Goal: Information Seeking & Learning: Learn about a topic

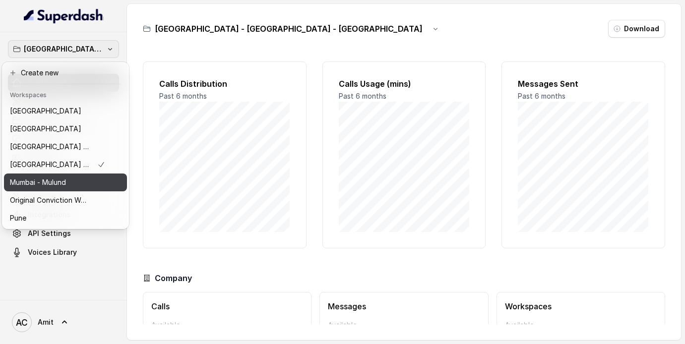
click at [46, 178] on p "Mumbai - Mulund" at bounding box center [38, 182] width 56 height 12
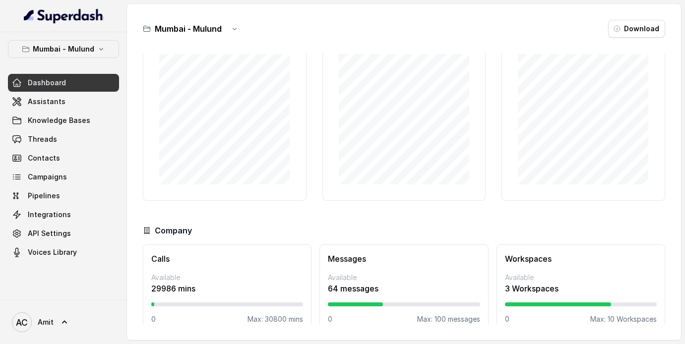
scroll to position [54, 0]
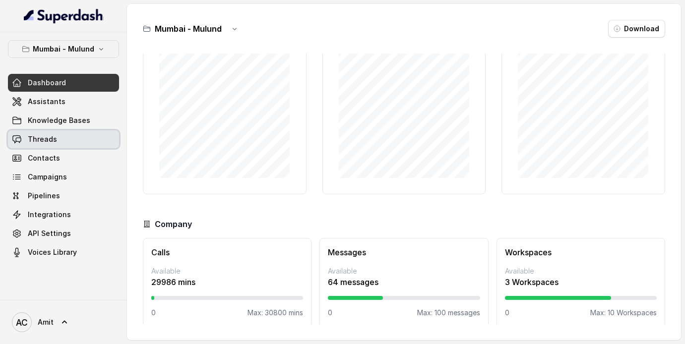
click at [50, 142] on span "Threads" at bounding box center [42, 139] width 29 height 10
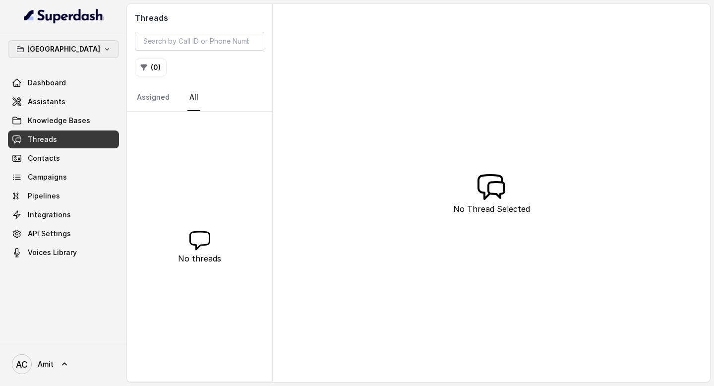
click at [103, 46] on icon "button" at bounding box center [107, 49] width 8 height 8
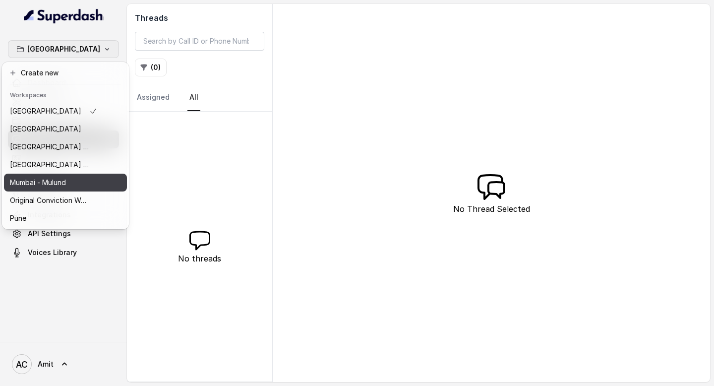
click at [61, 184] on p "Mumbai - Mulund" at bounding box center [38, 182] width 56 height 12
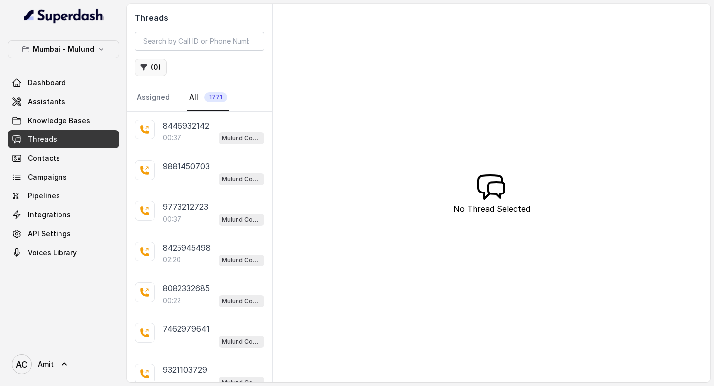
click at [156, 69] on button "( 0 )" at bounding box center [151, 68] width 32 height 18
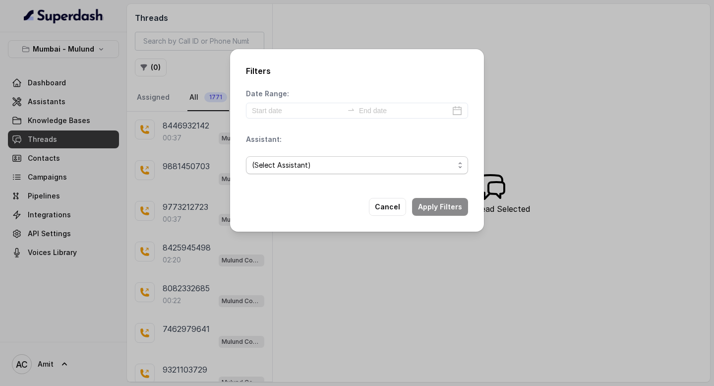
click at [297, 170] on span "(Select Assistant)" at bounding box center [353, 165] width 202 height 12
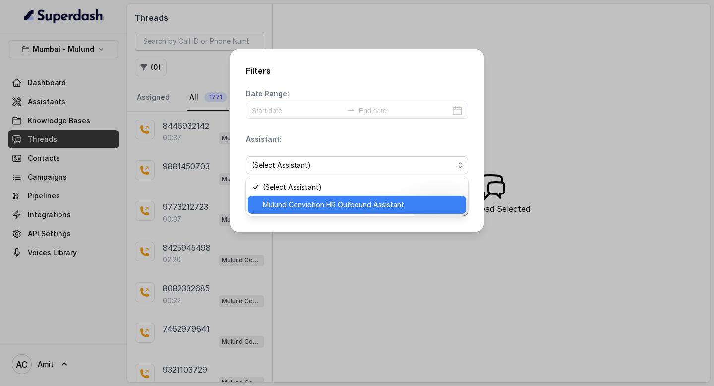
click at [296, 196] on div "Mulund Conviction HR Outbound Assistant" at bounding box center [357, 205] width 218 height 18
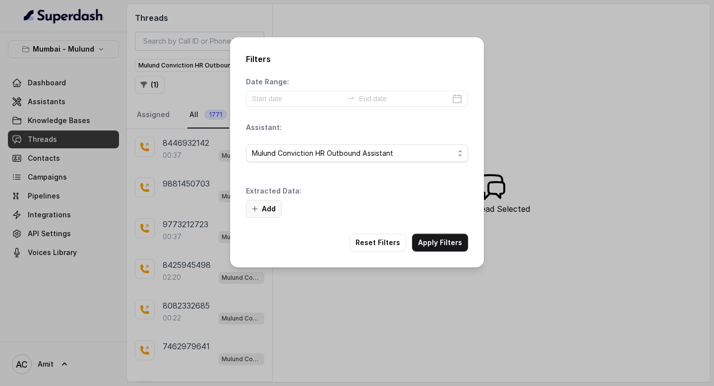
click at [270, 212] on button "Add" at bounding box center [264, 209] width 36 height 18
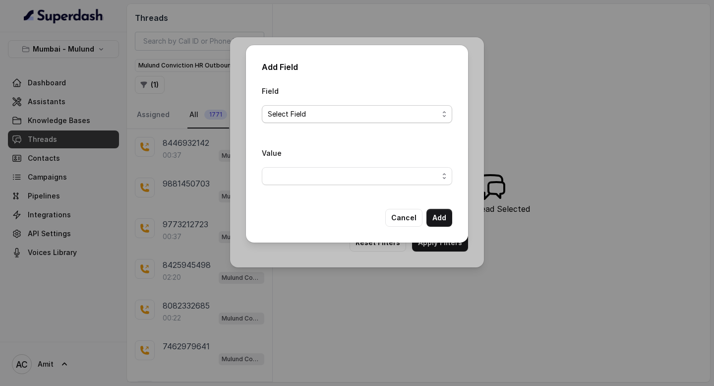
click at [302, 117] on span "Select Field" at bounding box center [353, 114] width 171 height 12
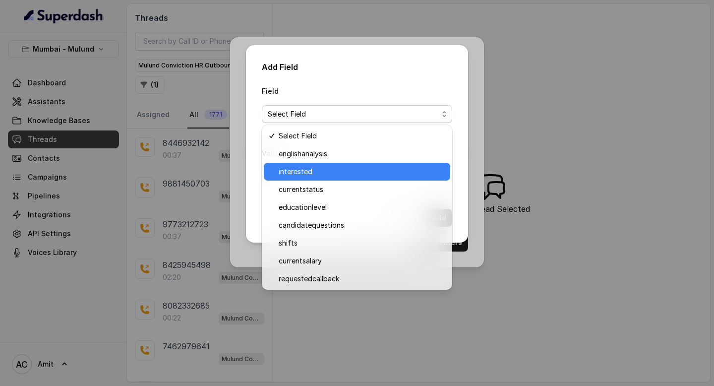
click at [298, 172] on span "interested" at bounding box center [362, 172] width 166 height 12
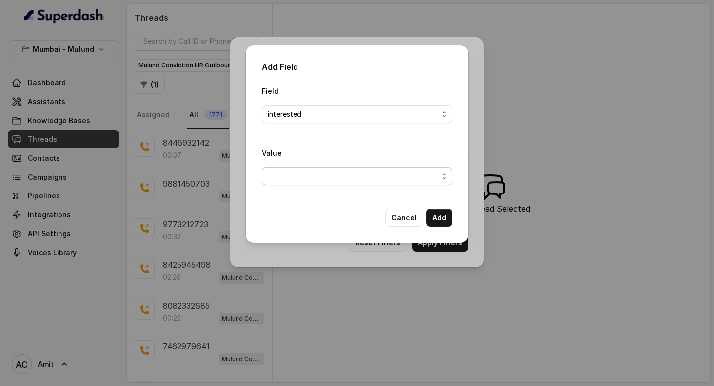
click at [390, 179] on span "button" at bounding box center [357, 176] width 190 height 18
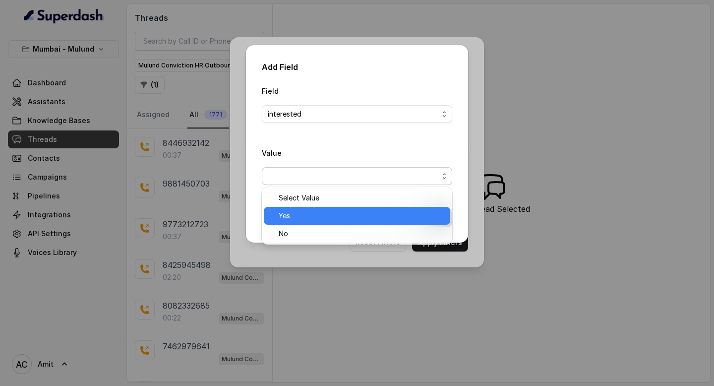
click at [299, 217] on span "Yes" at bounding box center [362, 216] width 166 height 12
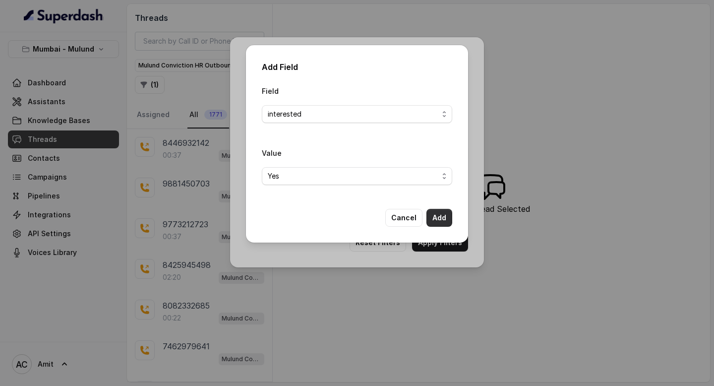
click at [440, 220] on button "Add" at bounding box center [439, 218] width 26 height 18
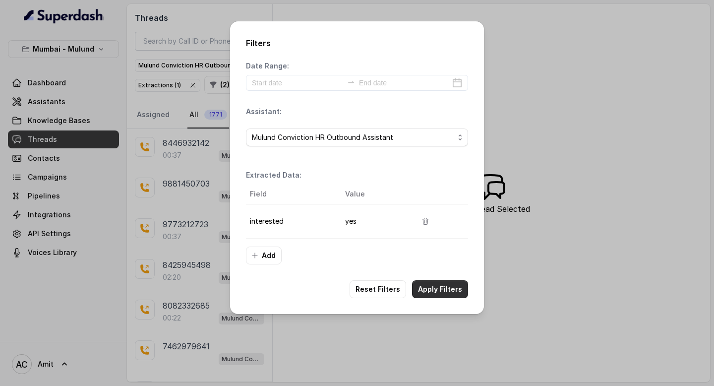
click at [443, 291] on button "Apply Filters" at bounding box center [440, 289] width 56 height 18
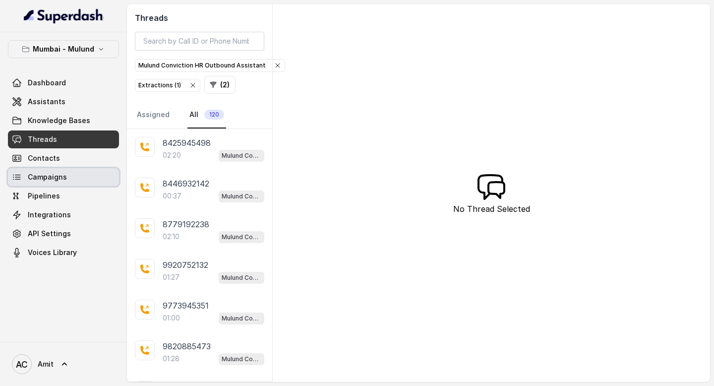
click at [52, 177] on span "Campaigns" at bounding box center [47, 177] width 39 height 10
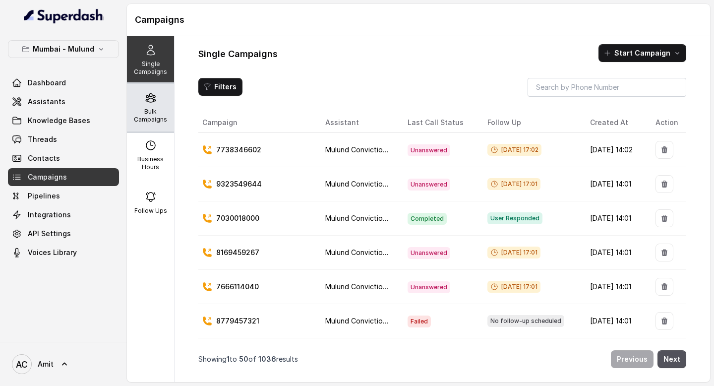
click at [151, 108] on p "Bulk Campaigns" at bounding box center [150, 116] width 39 height 16
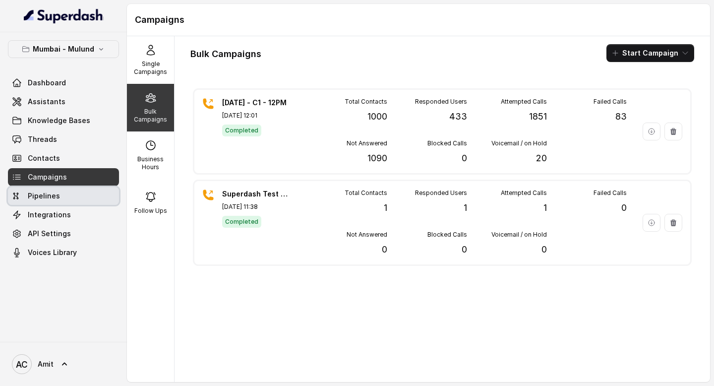
click at [47, 194] on span "Pipelines" at bounding box center [44, 196] width 32 height 10
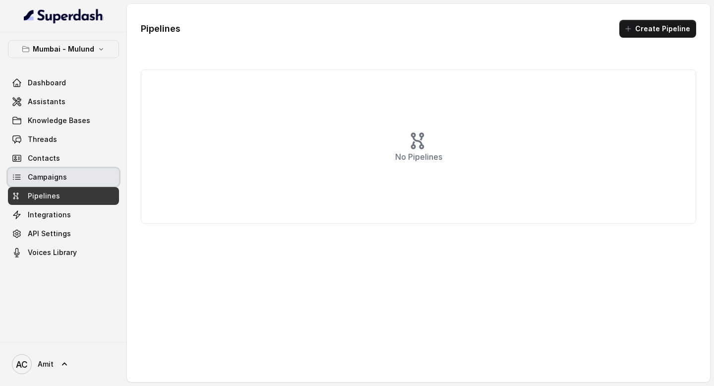
click at [63, 179] on span "Campaigns" at bounding box center [47, 177] width 39 height 10
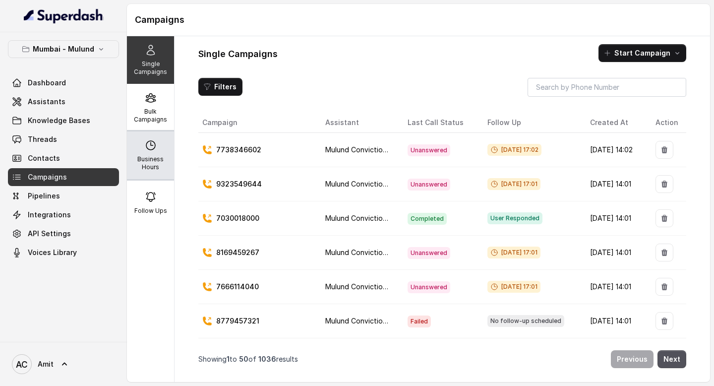
click at [152, 164] on p "Business Hours" at bounding box center [150, 163] width 39 height 16
select select "[GEOGRAPHIC_DATA]/[GEOGRAPHIC_DATA]"
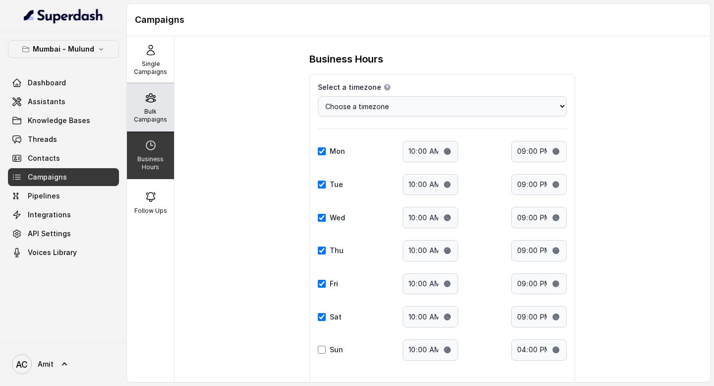
click at [148, 101] on icon at bounding box center [150, 98] width 9 height 8
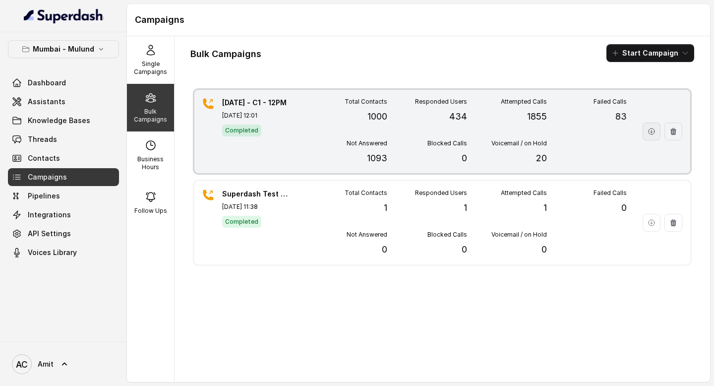
click at [651, 132] on icon "button" at bounding box center [651, 131] width 6 height 6
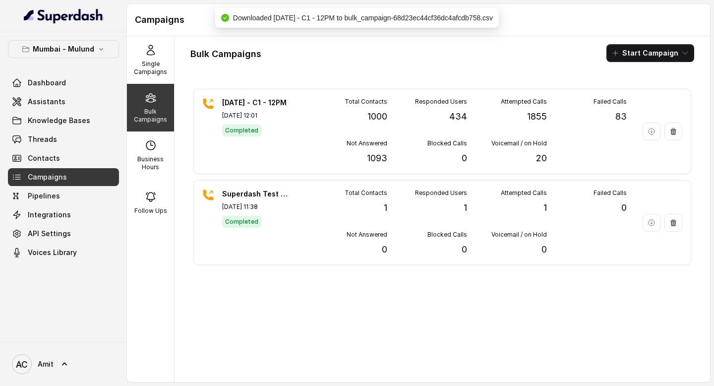
click at [367, 19] on span "Downloaded [DATE] - C1 - 12PM to bulk_campaign-68d23ec44cf36dc4afcdb758.csv" at bounding box center [363, 18] width 260 height 8
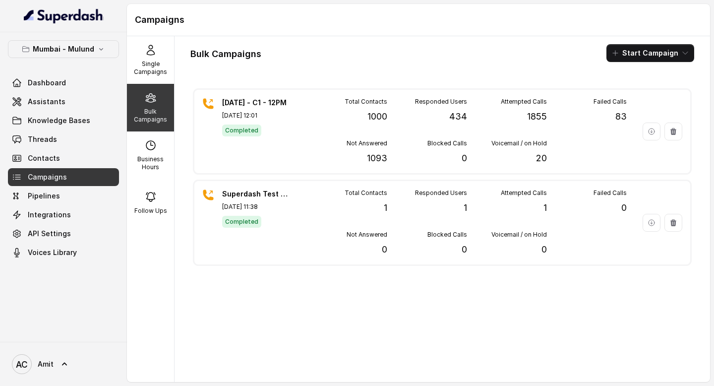
click at [47, 141] on span "Threads" at bounding box center [42, 139] width 29 height 10
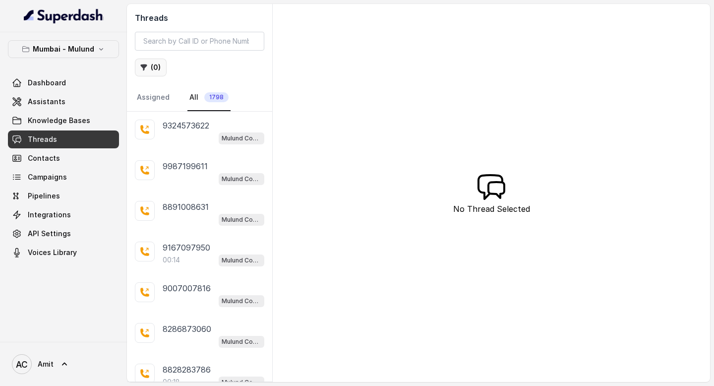
click at [153, 66] on button "( 0 )" at bounding box center [151, 68] width 32 height 18
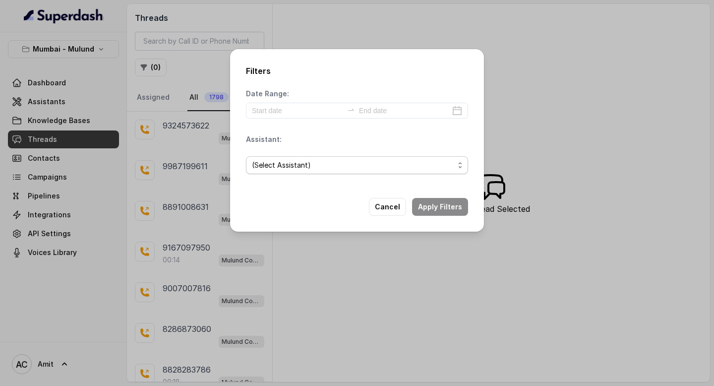
click at [304, 157] on span "(Select Assistant)" at bounding box center [357, 165] width 222 height 18
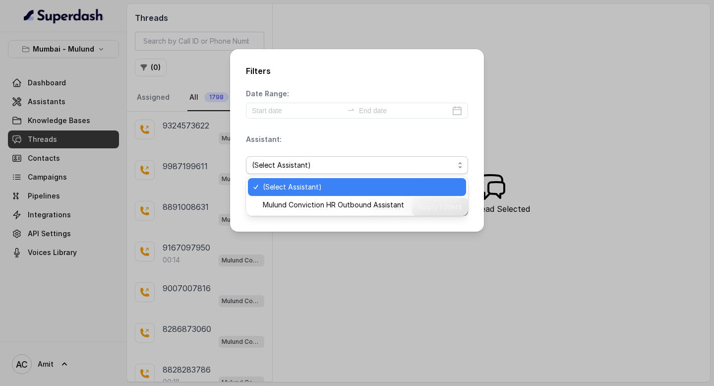
click at [377, 22] on div "Filters Date Range: Assistant: (Select Assistant) Cancel Apply Filters" at bounding box center [357, 193] width 714 height 386
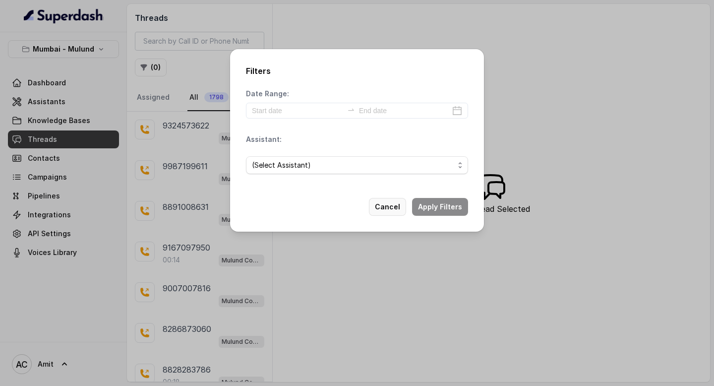
click at [395, 206] on button "Cancel" at bounding box center [387, 207] width 37 height 18
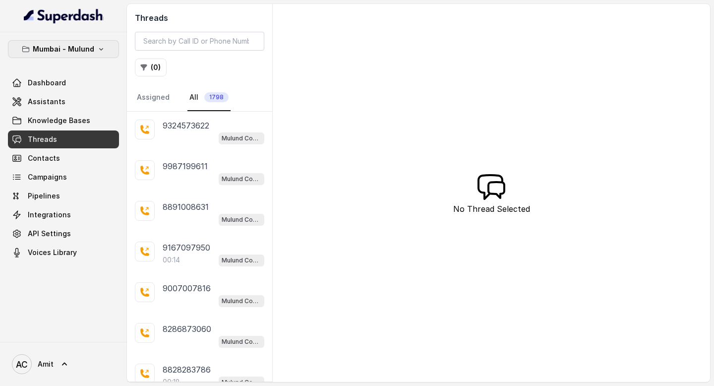
click at [99, 53] on button "Mumbai - Mulund" at bounding box center [63, 49] width 111 height 18
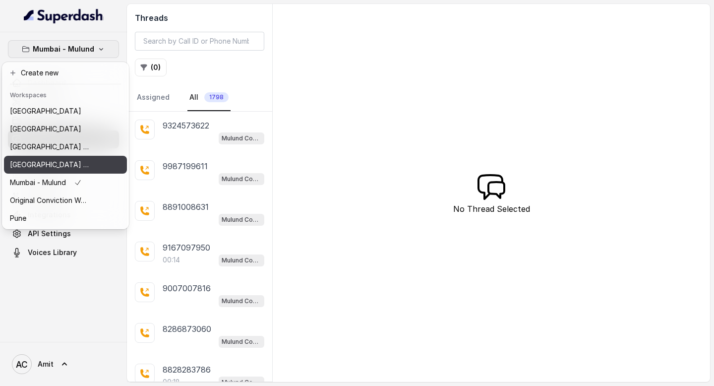
click at [26, 165] on p "[GEOGRAPHIC_DATA] - [GEOGRAPHIC_DATA] - [GEOGRAPHIC_DATA]" at bounding box center [49, 165] width 79 height 12
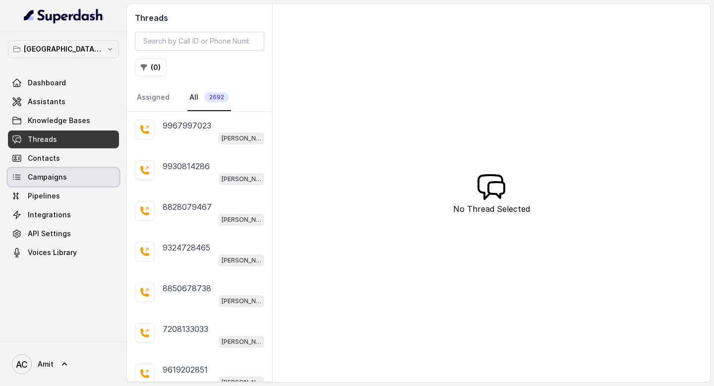
click at [60, 179] on span "Campaigns" at bounding box center [47, 177] width 39 height 10
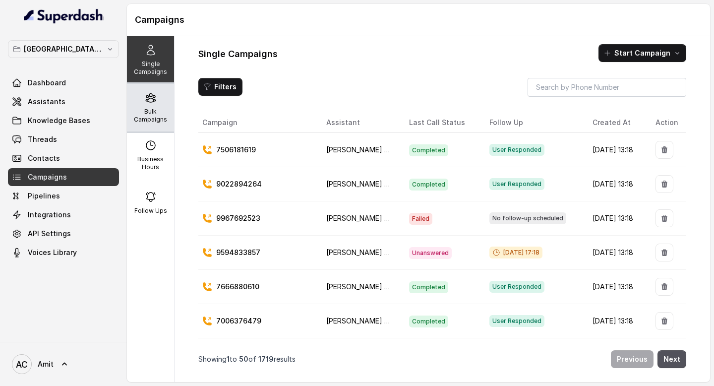
click at [154, 114] on p "Bulk Campaigns" at bounding box center [150, 116] width 39 height 16
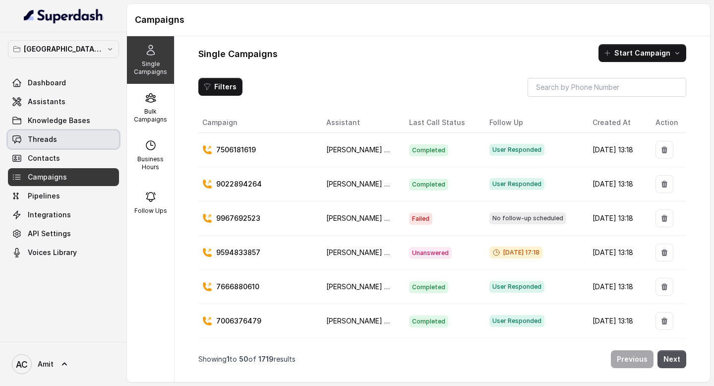
click at [46, 142] on span "Threads" at bounding box center [42, 139] width 29 height 10
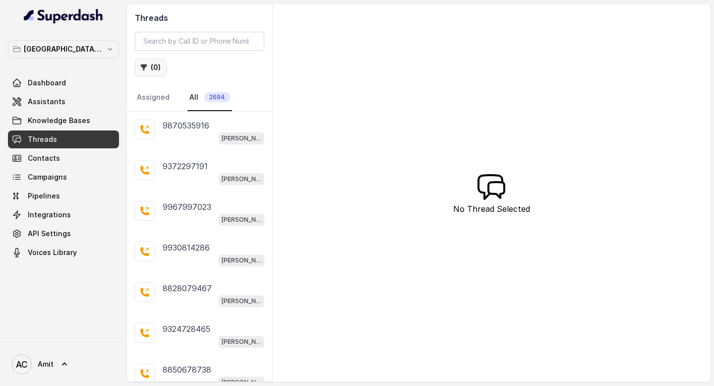
click at [150, 67] on button "( 0 )" at bounding box center [151, 68] width 32 height 18
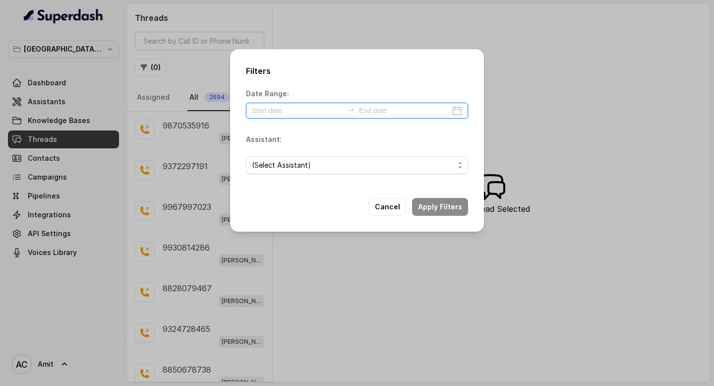
click at [294, 109] on input at bounding box center [297, 110] width 91 height 11
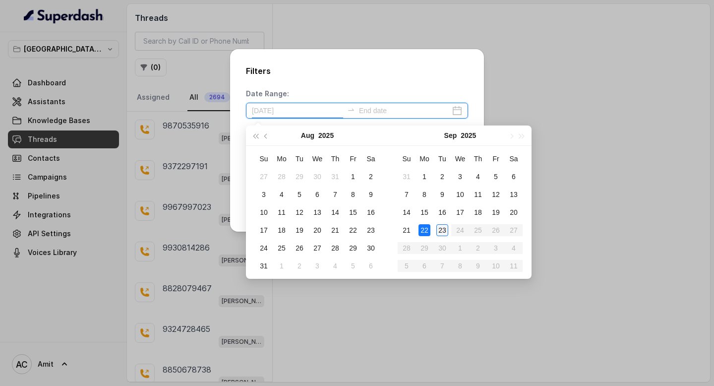
type input "[DATE]"
click at [441, 227] on div "23" at bounding box center [442, 230] width 12 height 12
type input "2025-08-31"
type input "2025-09-23"
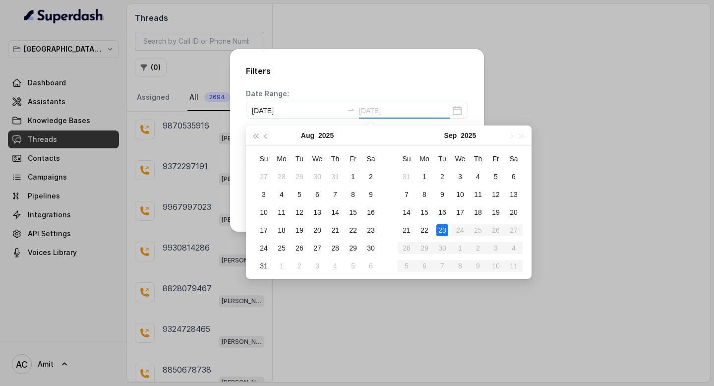
click at [441, 228] on div "23" at bounding box center [442, 230] width 12 height 12
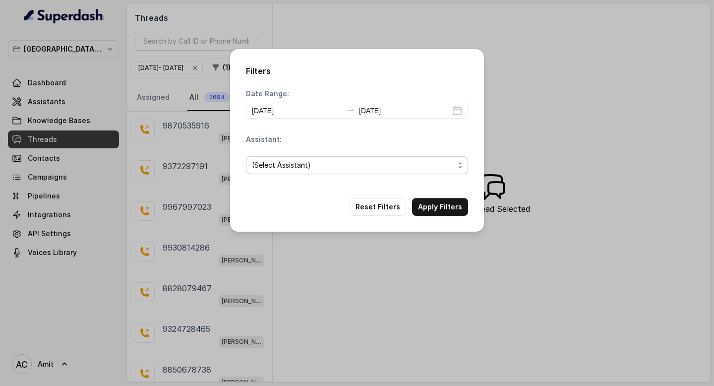
click at [327, 169] on span "(Select Assistant)" at bounding box center [353, 165] width 202 height 12
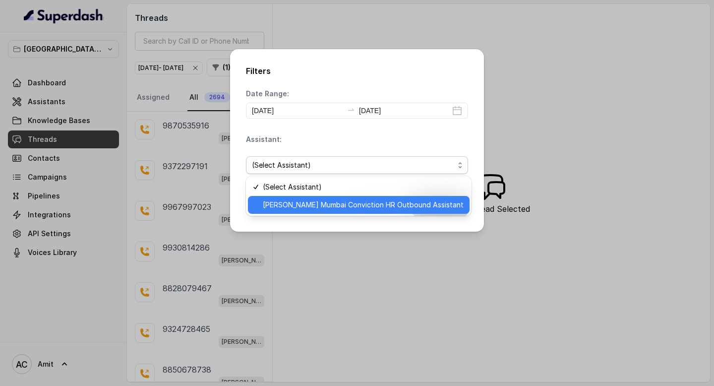
click at [293, 200] on span "[PERSON_NAME] Mumbai Conviction HR Outbound Assistant" at bounding box center [363, 205] width 201 height 12
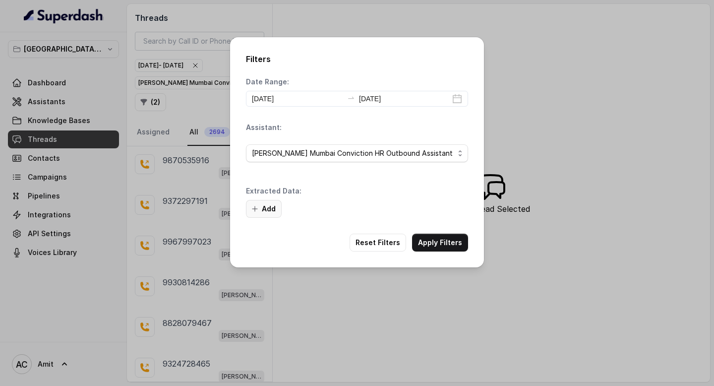
click at [263, 209] on button "Add" at bounding box center [264, 209] width 36 height 18
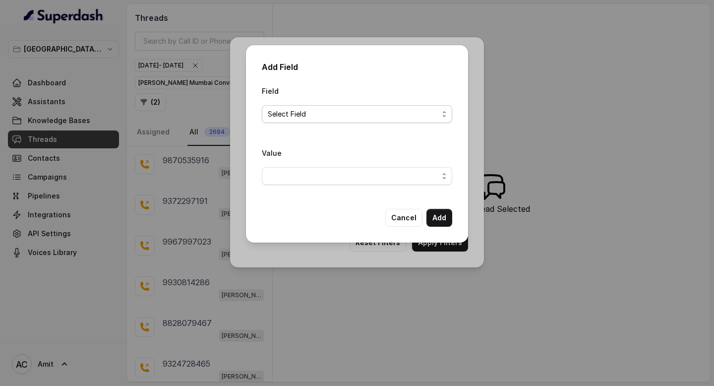
click at [294, 115] on span "Select Field" at bounding box center [353, 114] width 171 height 12
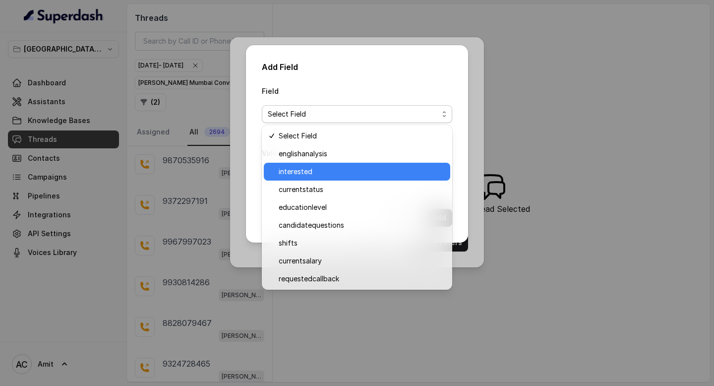
click at [297, 169] on span "interested" at bounding box center [362, 172] width 166 height 12
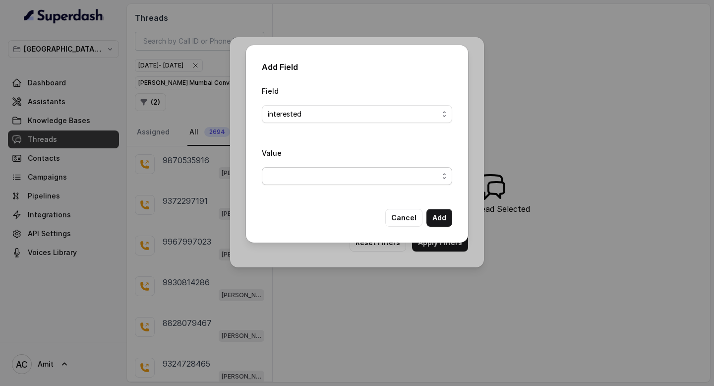
click at [314, 177] on span "button" at bounding box center [357, 176] width 190 height 18
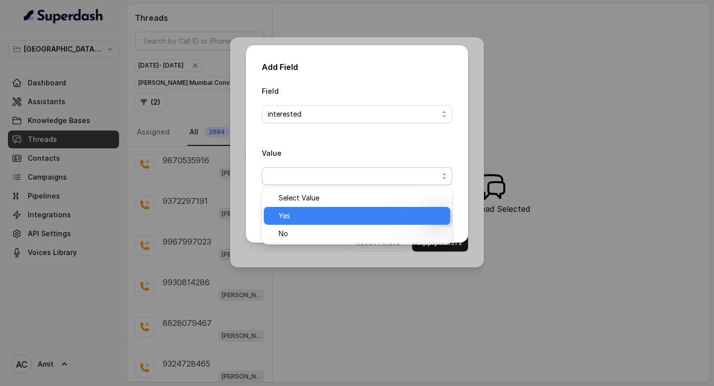
click at [299, 217] on span "Yes" at bounding box center [362, 216] width 166 height 12
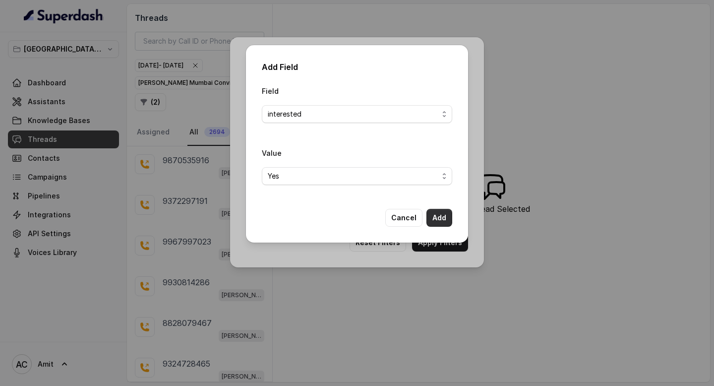
click at [441, 214] on button "Add" at bounding box center [439, 218] width 26 height 18
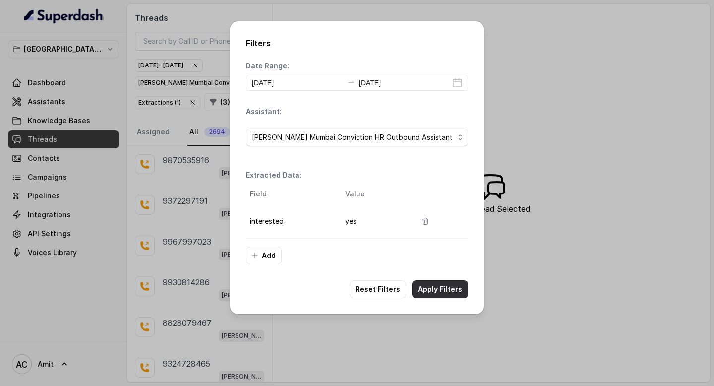
click at [441, 290] on button "Apply Filters" at bounding box center [440, 289] width 56 height 18
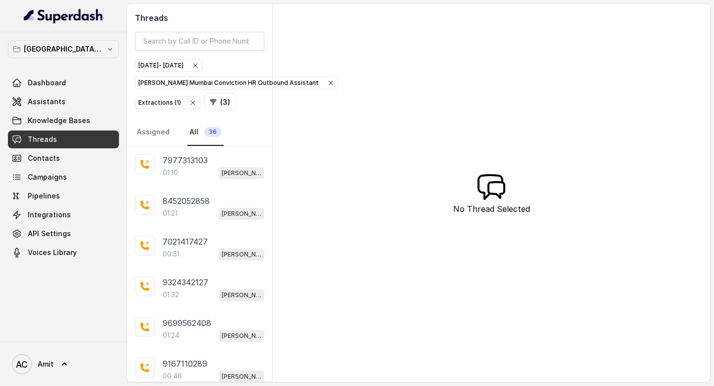
click at [199, 64] on icon "button" at bounding box center [195, 65] width 8 height 8
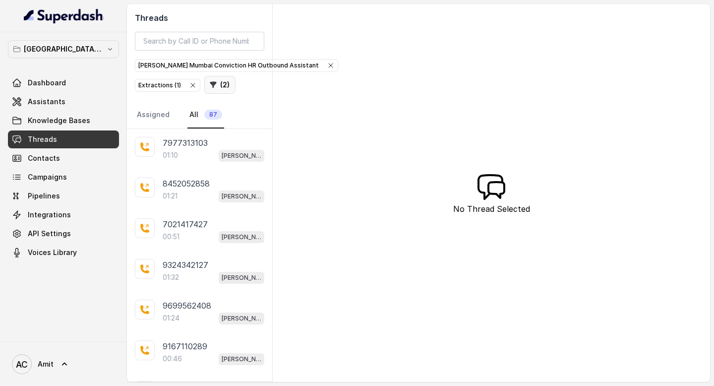
click at [216, 85] on button "( 2 )" at bounding box center [219, 85] width 31 height 18
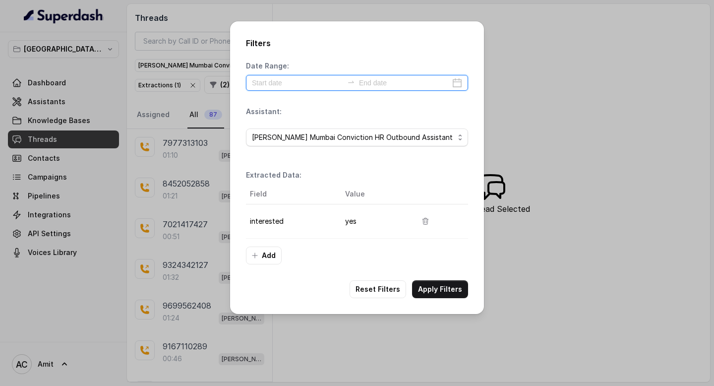
click at [291, 84] on input at bounding box center [297, 82] width 91 height 11
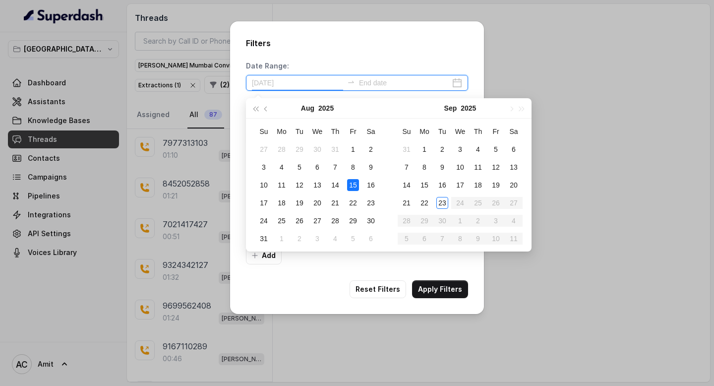
type input "2025-08-02"
type input "2025-08-23"
type input "2025-09-22"
click at [427, 203] on div "22" at bounding box center [424, 203] width 12 height 12
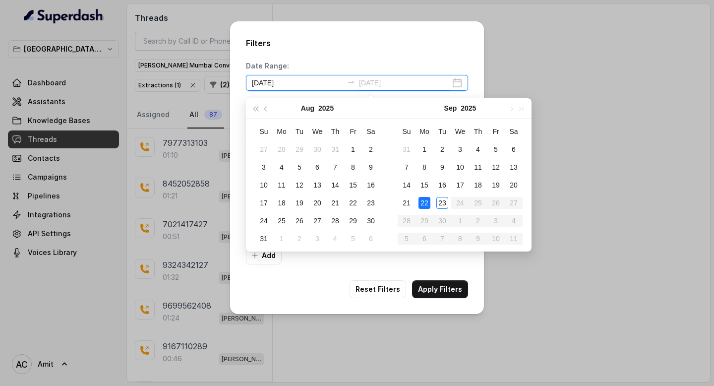
type input "2025-08-01"
type input "2025-09-22"
click at [422, 200] on div "22" at bounding box center [424, 203] width 12 height 12
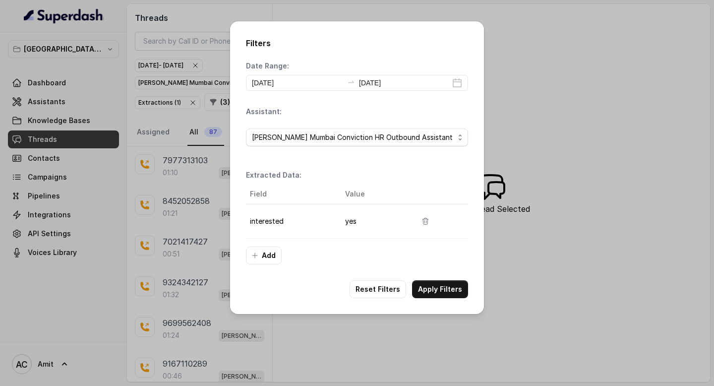
click at [450, 288] on button "Apply Filters" at bounding box center [440, 289] width 56 height 18
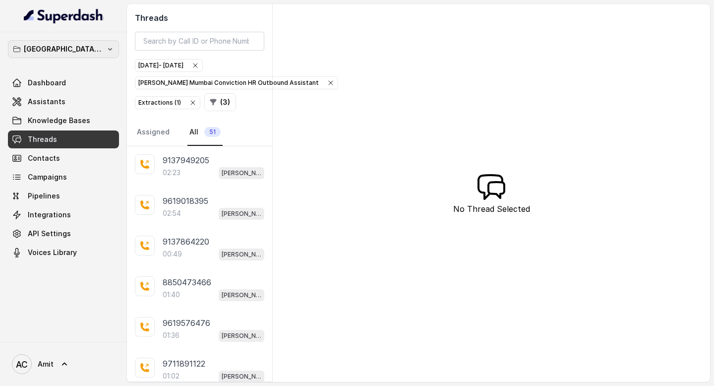
click at [108, 49] on icon "button" at bounding box center [110, 49] width 8 height 8
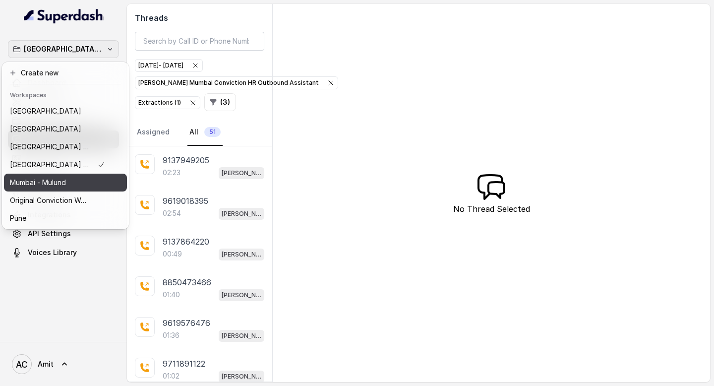
click at [59, 185] on p "Mumbai - Mulund" at bounding box center [38, 182] width 56 height 12
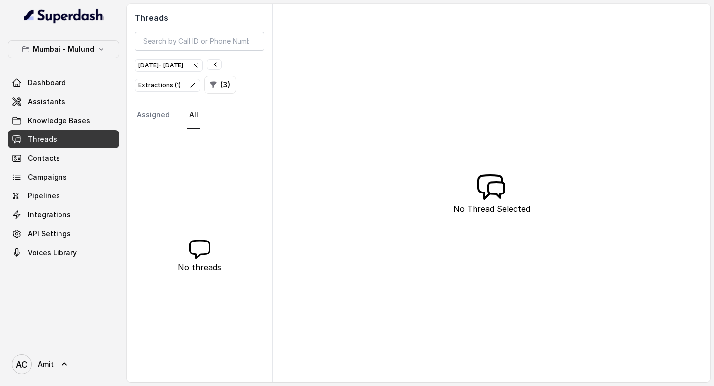
click at [197, 65] on icon "button" at bounding box center [195, 65] width 4 height 4
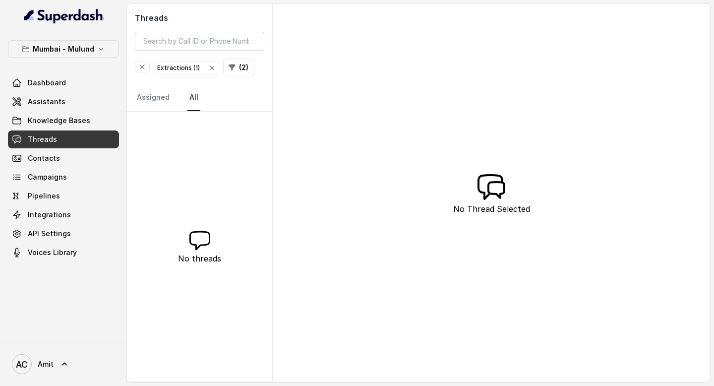
click at [145, 70] on span "button" at bounding box center [142, 67] width 14 height 10
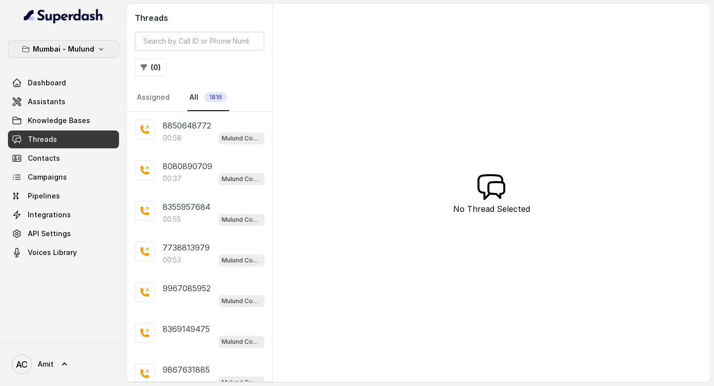
click at [103, 48] on icon "button" at bounding box center [101, 49] width 8 height 8
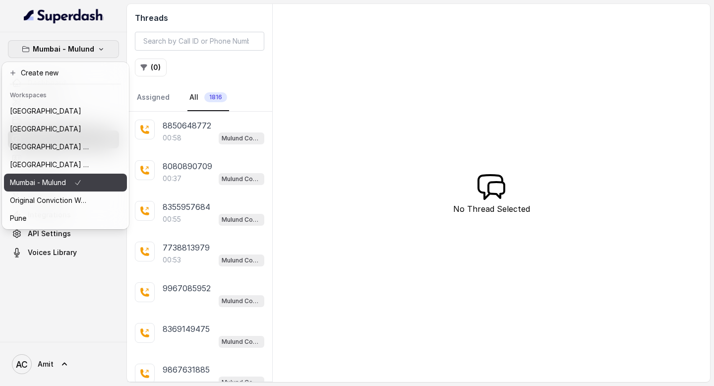
click at [66, 185] on p "Mumbai - Mulund" at bounding box center [38, 182] width 56 height 12
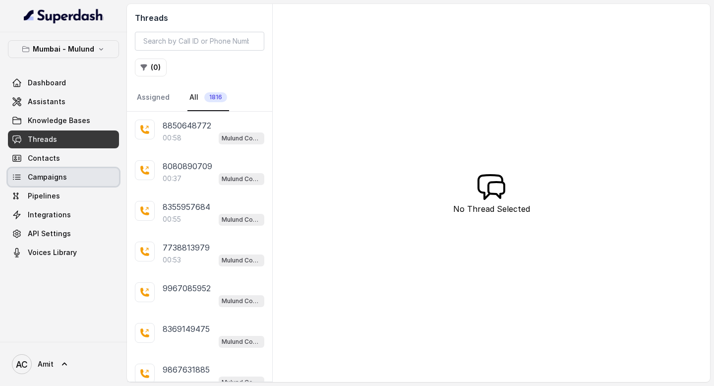
click at [55, 177] on span "Campaigns" at bounding box center [47, 177] width 39 height 10
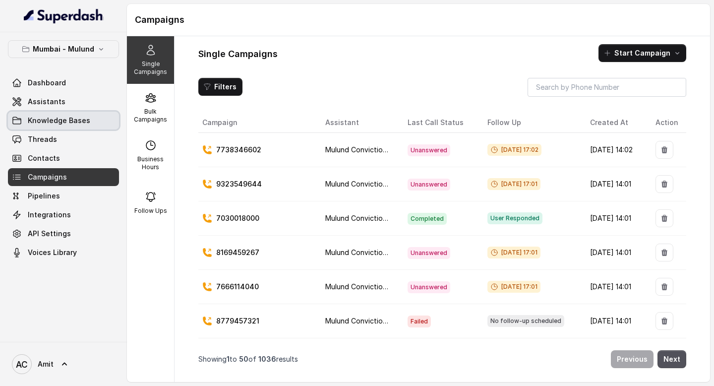
click at [62, 118] on span "Knowledge Bases" at bounding box center [59, 121] width 62 height 10
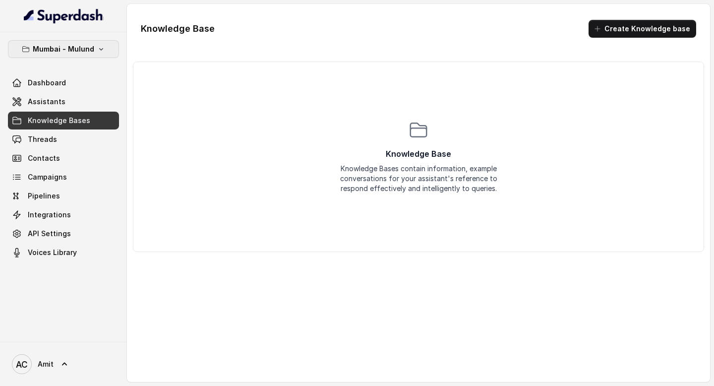
click at [99, 46] on icon "button" at bounding box center [101, 49] width 8 height 8
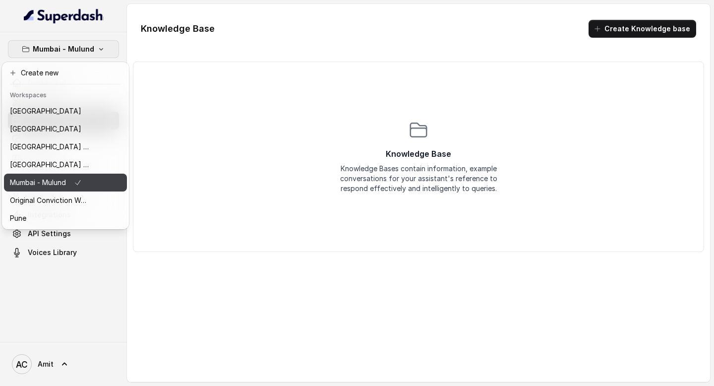
click at [89, 179] on div "Mumbai - Mulund" at bounding box center [49, 182] width 79 height 12
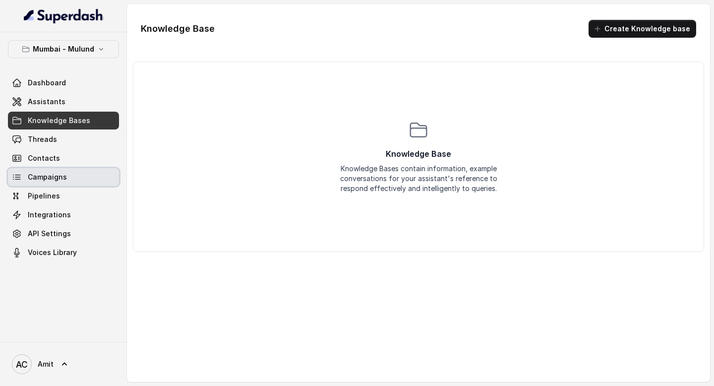
click at [69, 172] on link "Campaigns" at bounding box center [63, 177] width 111 height 18
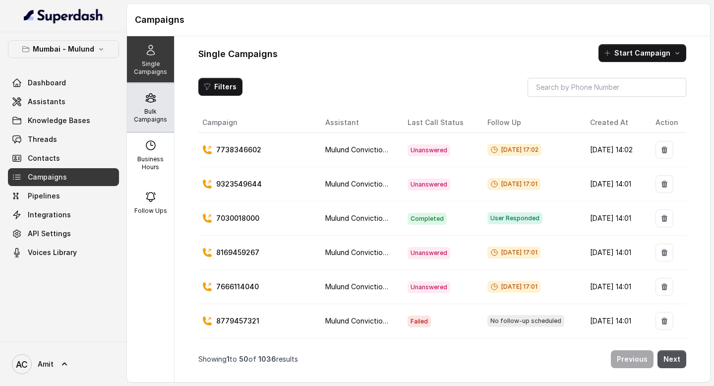
click at [152, 113] on p "Bulk Campaigns" at bounding box center [150, 116] width 39 height 16
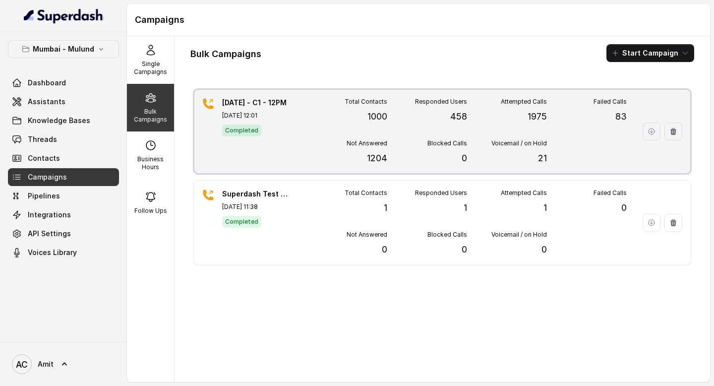
click at [271, 151] on div "23.9.25 - C1 - 12PM Sep 23, 2025, 12:01 Completed" at bounding box center [256, 131] width 69 height 67
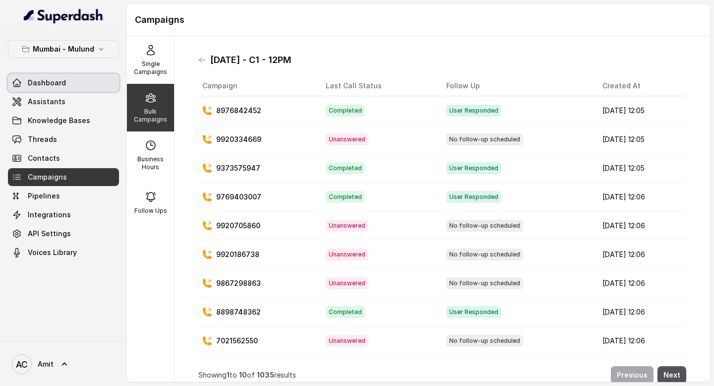
click at [47, 88] on link "Dashboard" at bounding box center [63, 83] width 111 height 18
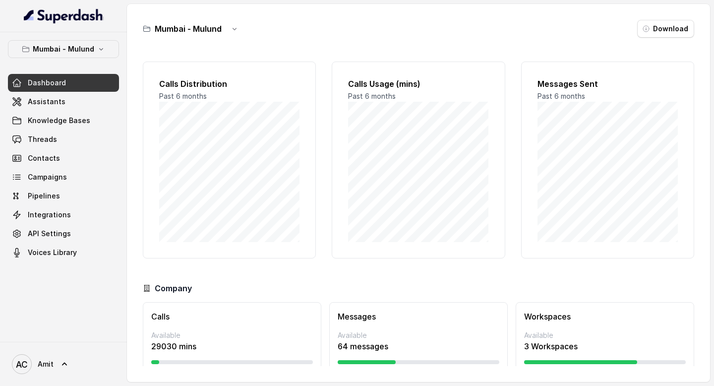
scroll to position [31, 0]
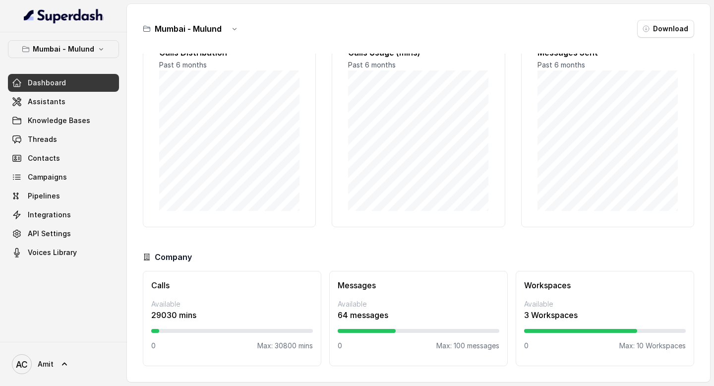
click at [637, 349] on p "Max: 10 Workspaces" at bounding box center [652, 346] width 66 height 10
click at [529, 303] on p "Available" at bounding box center [605, 304] width 162 height 10
click at [176, 305] on p "Available" at bounding box center [232, 304] width 162 height 10
click at [45, 80] on span "Dashboard" at bounding box center [47, 83] width 38 height 10
click at [103, 53] on icon "button" at bounding box center [101, 49] width 8 height 8
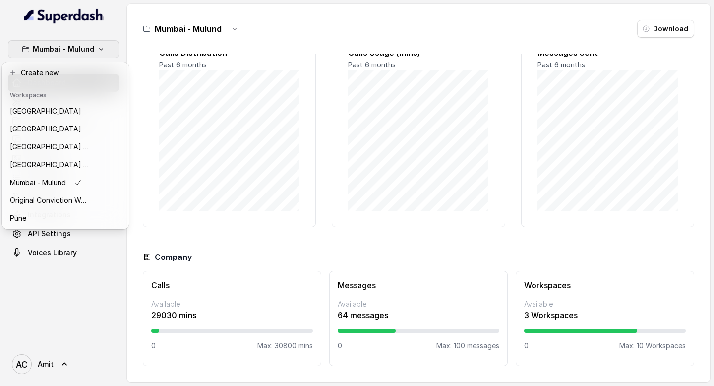
click at [63, 312] on div "Mumbai - Mulund Dashboard Assistants Knowledge Bases Threads Contacts Campaigns…" at bounding box center [63, 186] width 127 height 309
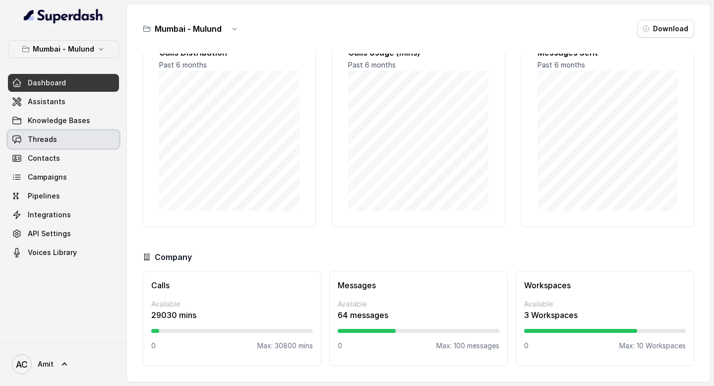
click at [44, 137] on span "Threads" at bounding box center [42, 139] width 29 height 10
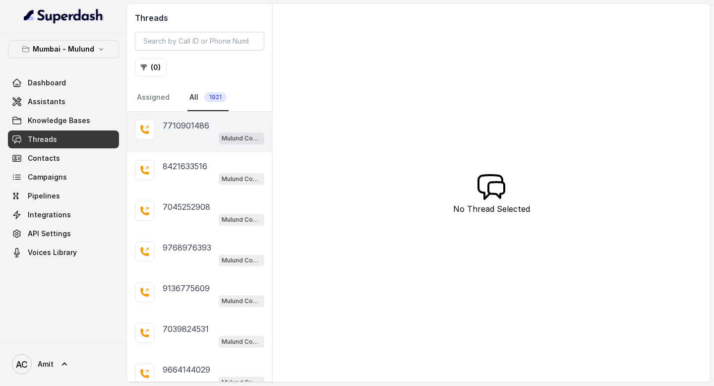
click at [175, 141] on div "Mulund Conviction HR Outbound Assistant" at bounding box center [214, 137] width 102 height 13
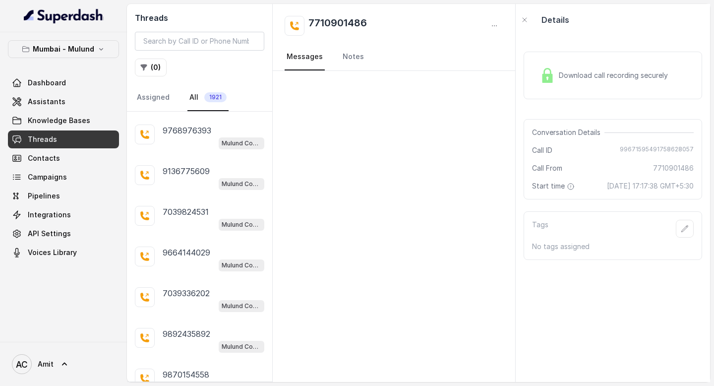
scroll to position [162, 0]
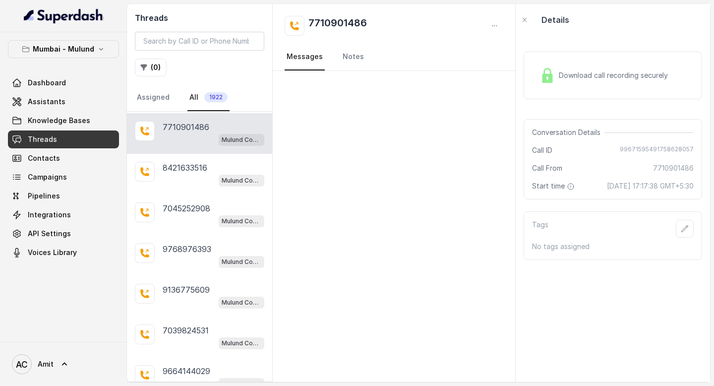
scroll to position [121, 0]
click at [158, 71] on button "( 0 )" at bounding box center [151, 68] width 32 height 18
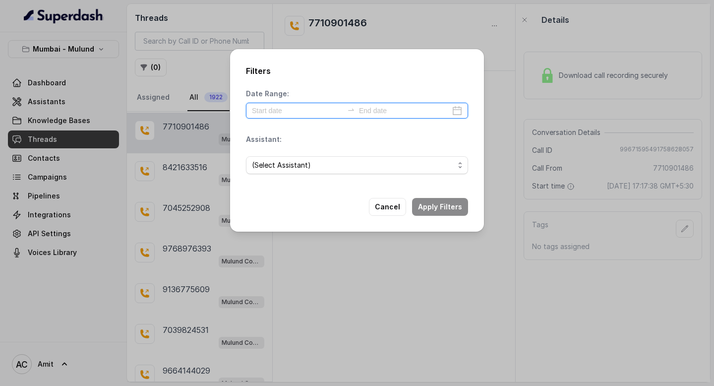
click at [280, 107] on input at bounding box center [297, 110] width 91 height 11
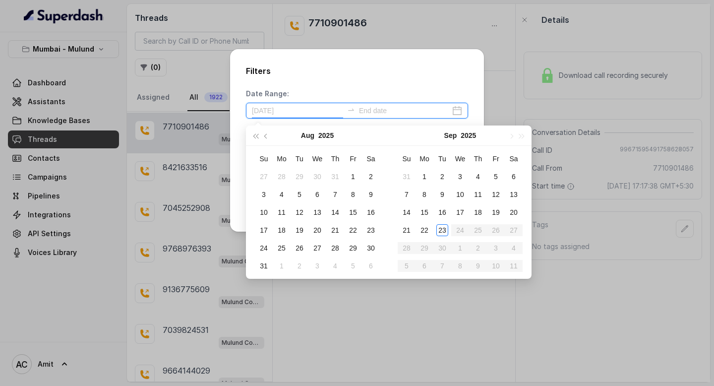
type input "2025-07-31"
click at [309, 79] on div "Filters Date Range: Assistant: (Select Assistant) Cancel Apply Filters" at bounding box center [357, 140] width 254 height 182
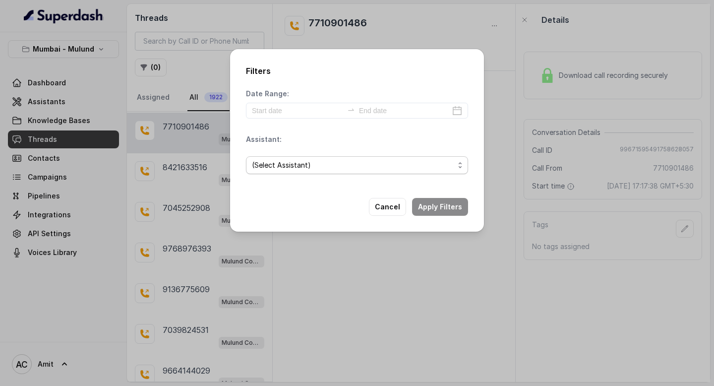
click at [301, 170] on span "(Select Assistant)" at bounding box center [353, 165] width 202 height 12
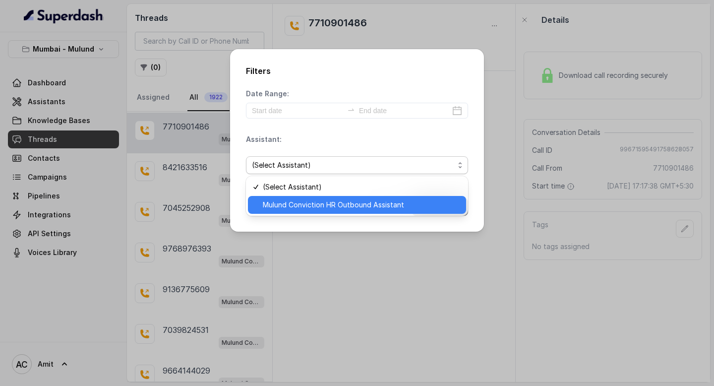
click at [291, 199] on span "Mulund Conviction HR Outbound Assistant" at bounding box center [361, 205] width 197 height 12
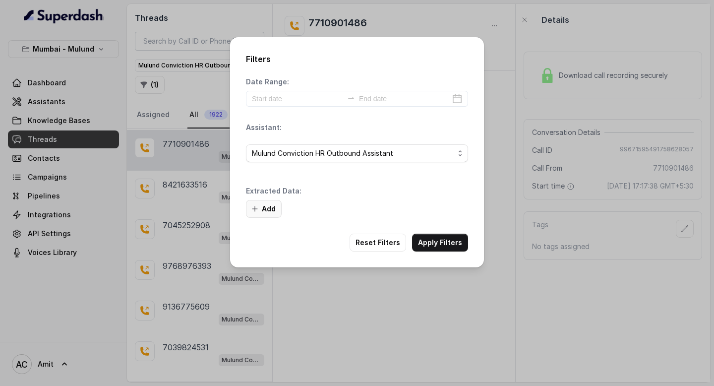
click at [276, 202] on button "Add" at bounding box center [264, 209] width 36 height 18
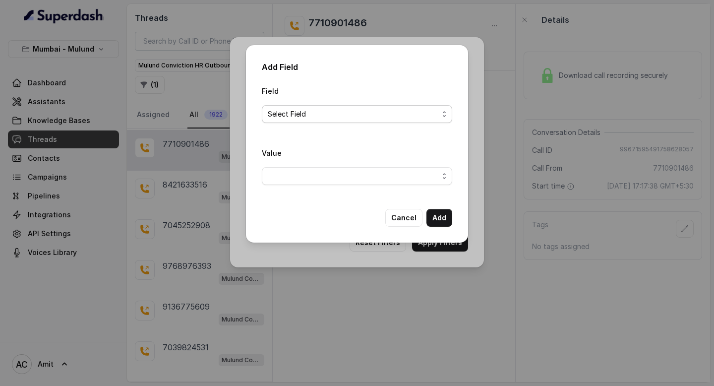
click at [302, 108] on span "Select Field" at bounding box center [353, 114] width 171 height 12
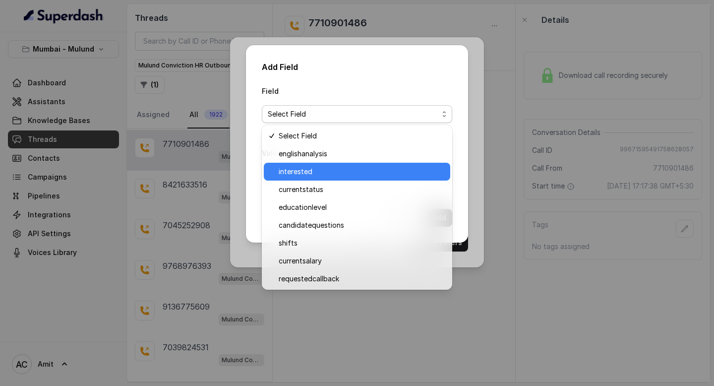
click at [291, 176] on span "interested" at bounding box center [362, 172] width 166 height 12
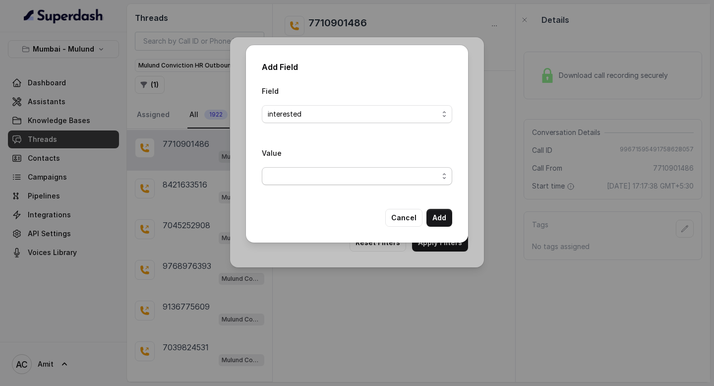
click at [360, 165] on div "Value" at bounding box center [357, 166] width 190 height 38
click at [357, 175] on span "button" at bounding box center [357, 176] width 190 height 18
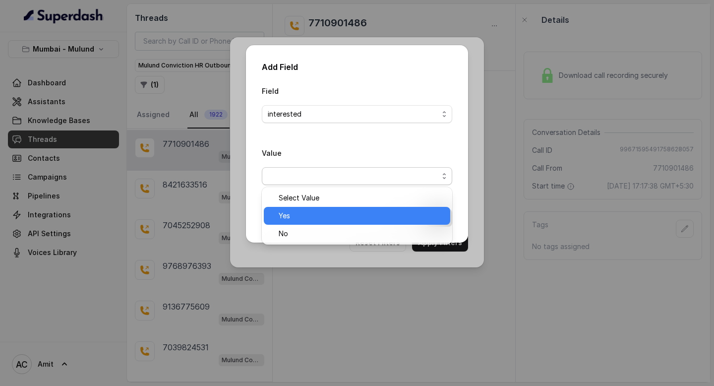
click at [279, 219] on span "Yes" at bounding box center [362, 216] width 166 height 12
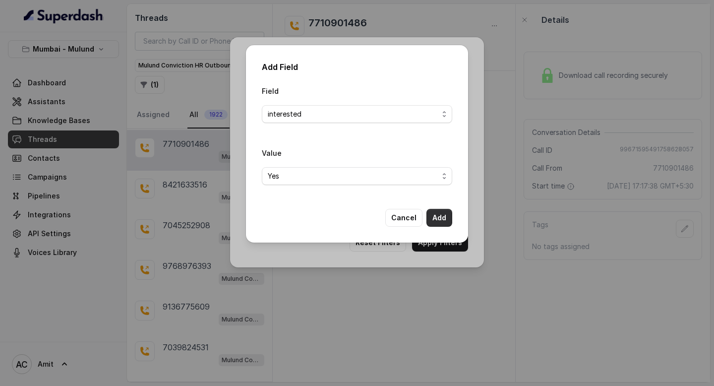
click at [441, 218] on button "Add" at bounding box center [439, 218] width 26 height 18
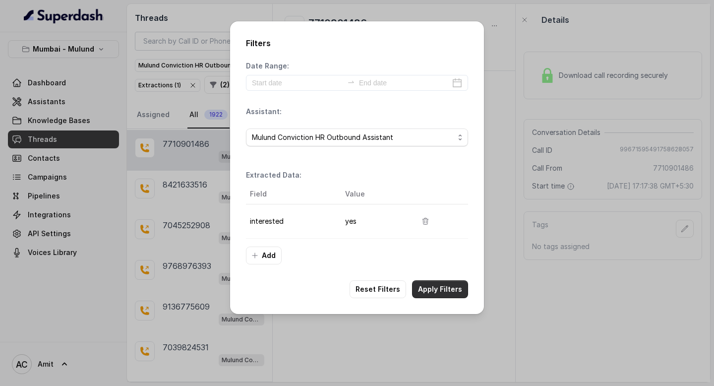
click at [425, 283] on button "Apply Filters" at bounding box center [440, 289] width 56 height 18
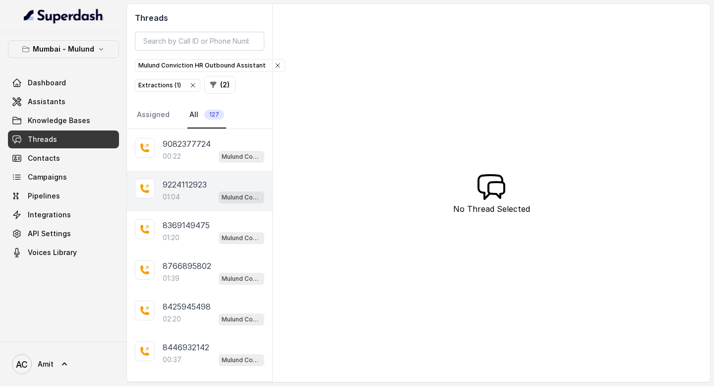
click at [166, 172] on div "9224112923 01:04 Mulund Conviction HR Outbound Assistant" at bounding box center [199, 191] width 145 height 41
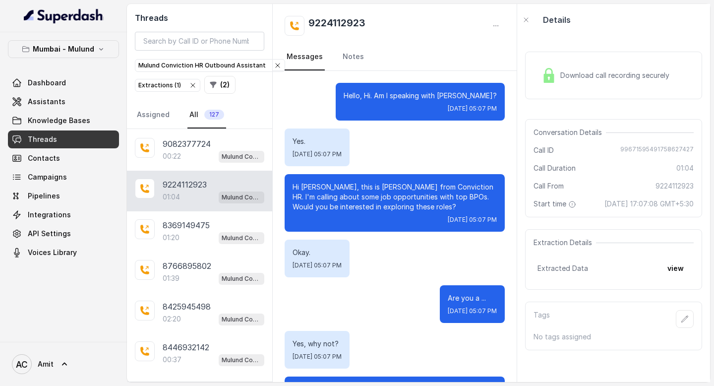
scroll to position [439, 0]
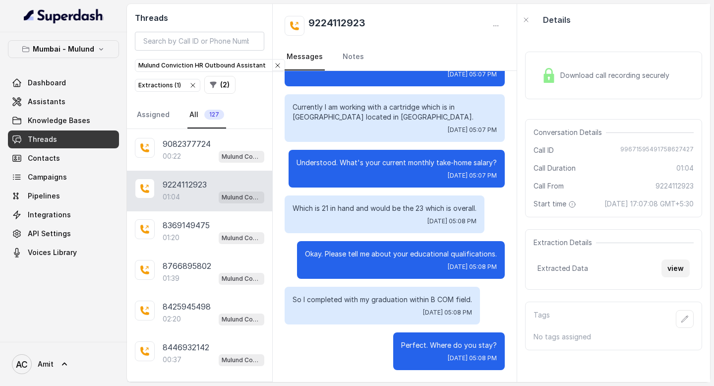
click at [677, 277] on button "view" at bounding box center [675, 268] width 28 height 18
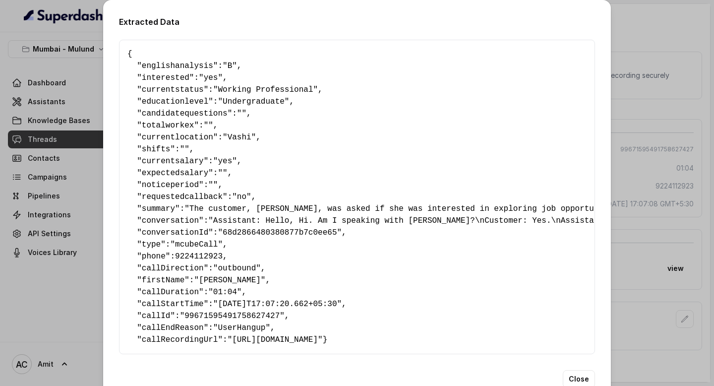
click at [640, 20] on div "Extracted Data { " englishanalysis ": "B" , " interested ": "yes" , " currentst…" at bounding box center [357, 193] width 714 height 386
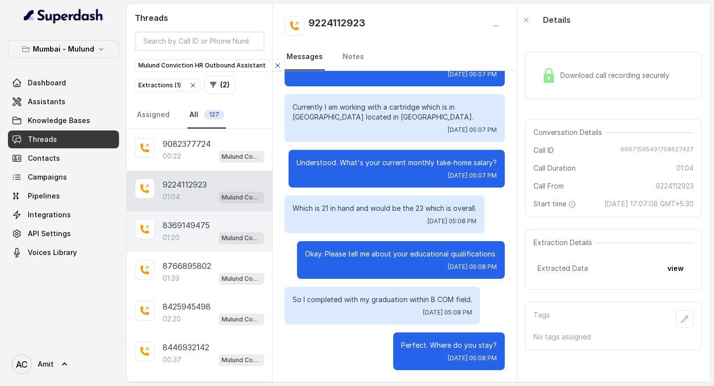
click at [186, 231] on div "01:20 Mulund Conviction HR Outbound Assistant" at bounding box center [214, 237] width 102 height 13
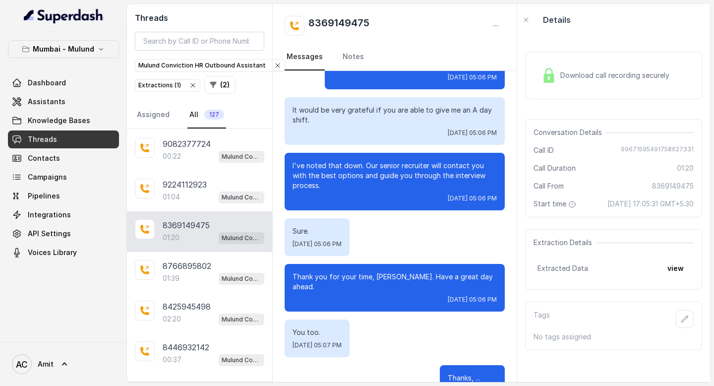
scroll to position [811, 0]
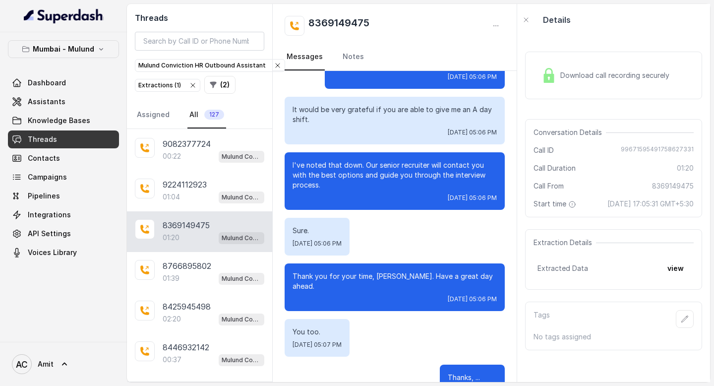
click at [588, 79] on span "Download call recording securely" at bounding box center [616, 75] width 113 height 10
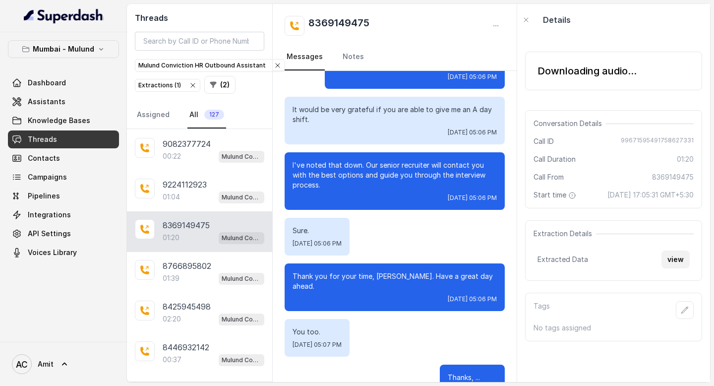
click at [679, 268] on button "view" at bounding box center [675, 259] width 28 height 18
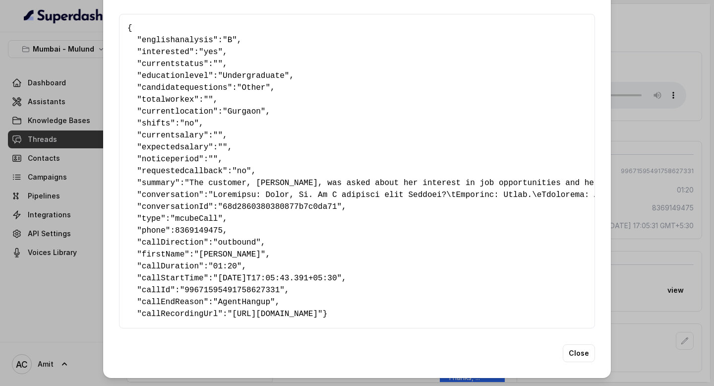
scroll to position [38, 0]
